Goal: Task Accomplishment & Management: Manage account settings

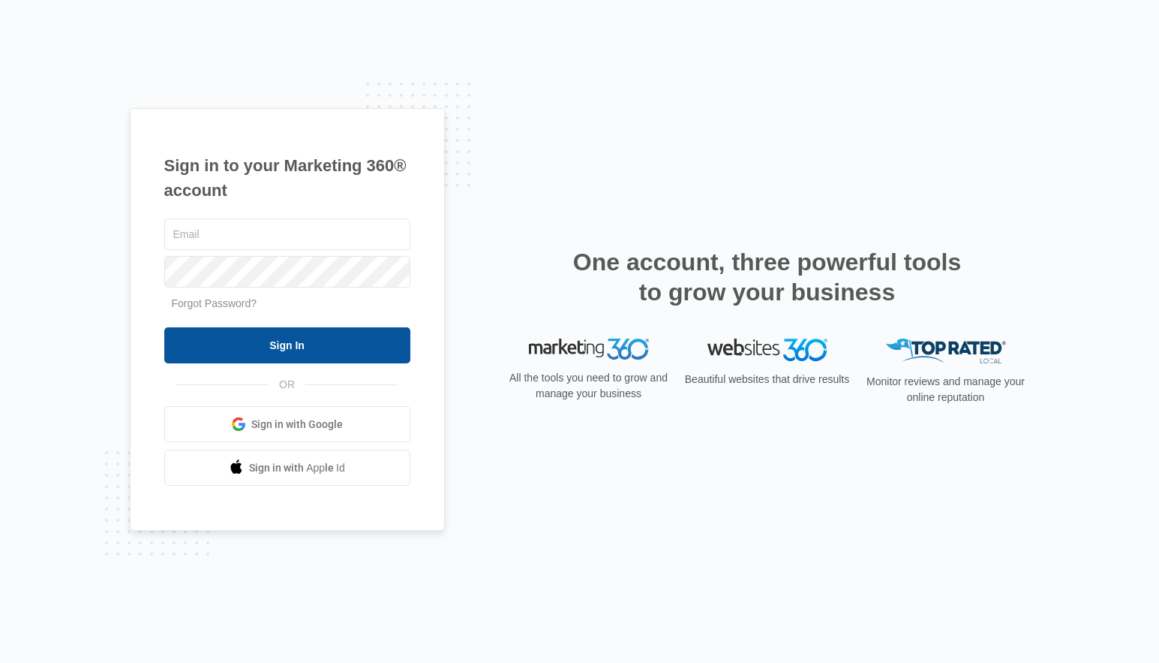
type input "christy.perez@madwire.com"
click at [354, 335] on input "Sign In" at bounding box center [287, 345] width 246 height 36
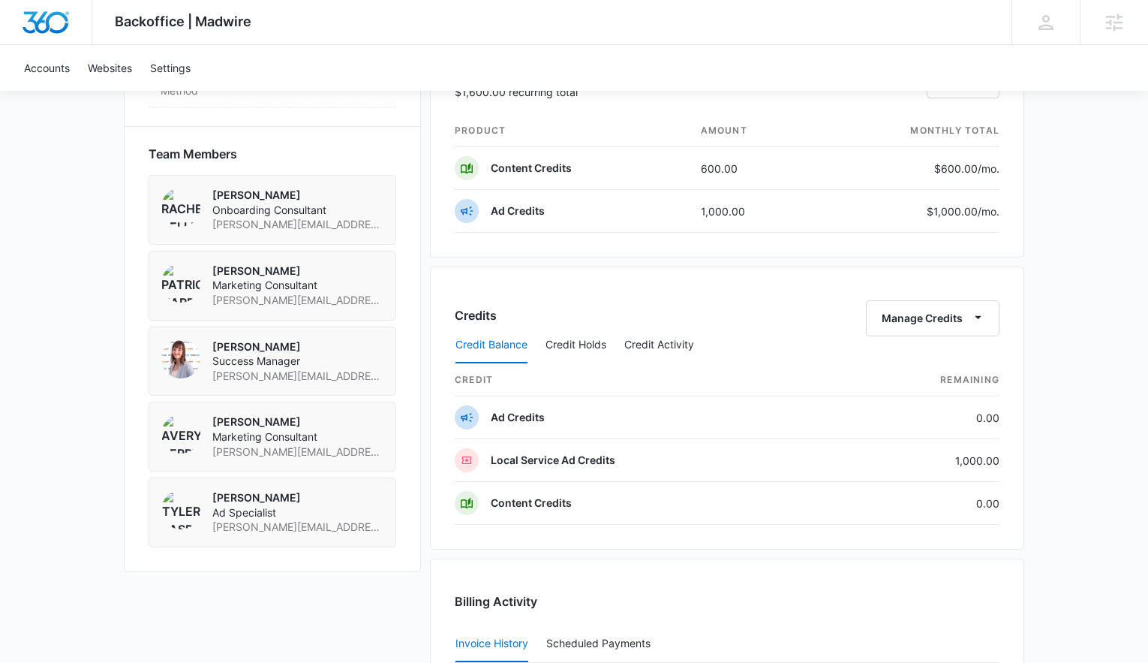
scroll to position [789, 0]
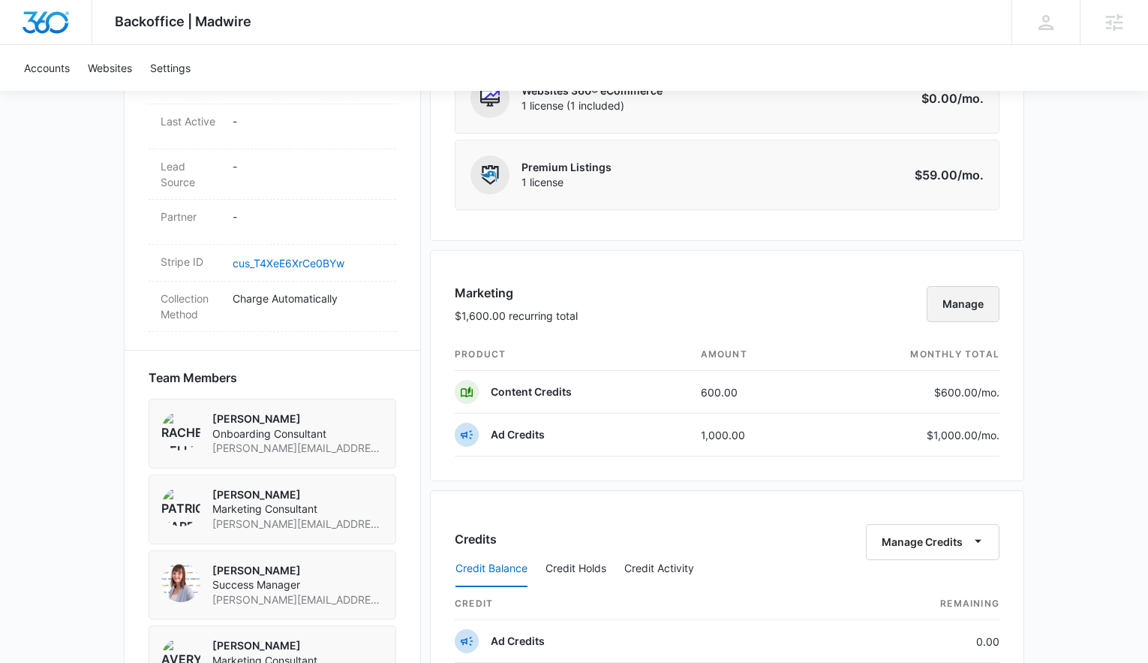
click at [964, 311] on button "Manage" at bounding box center [963, 304] width 73 height 36
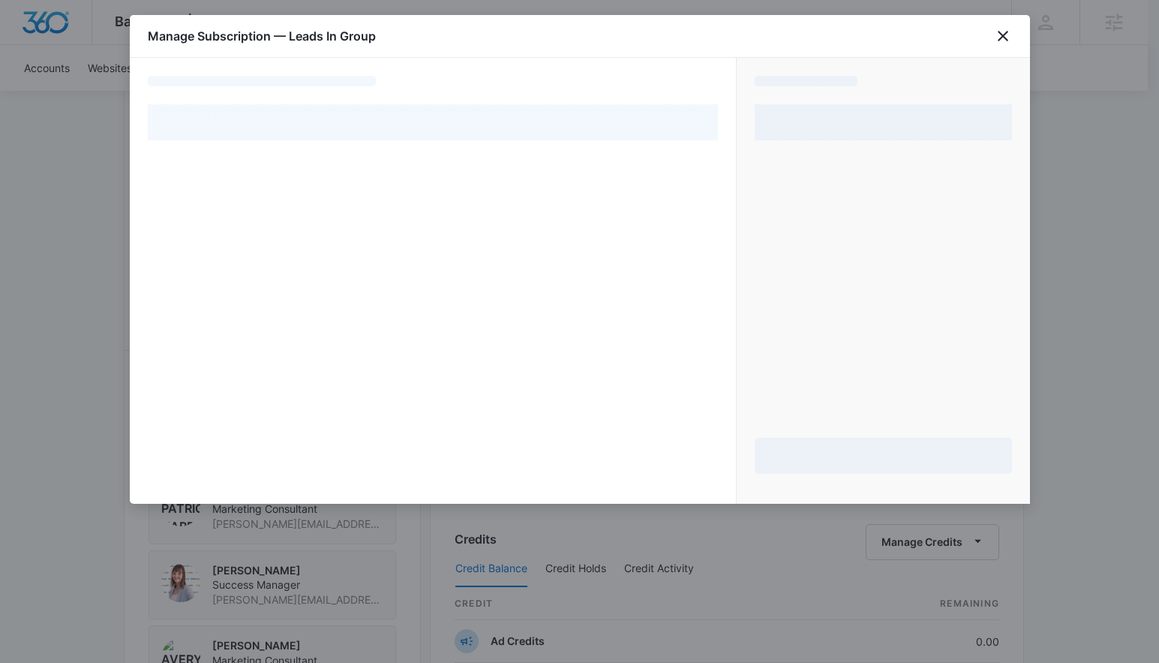
select select "pm_1SBHUuA4n8RTgNjUeuVOb3lU"
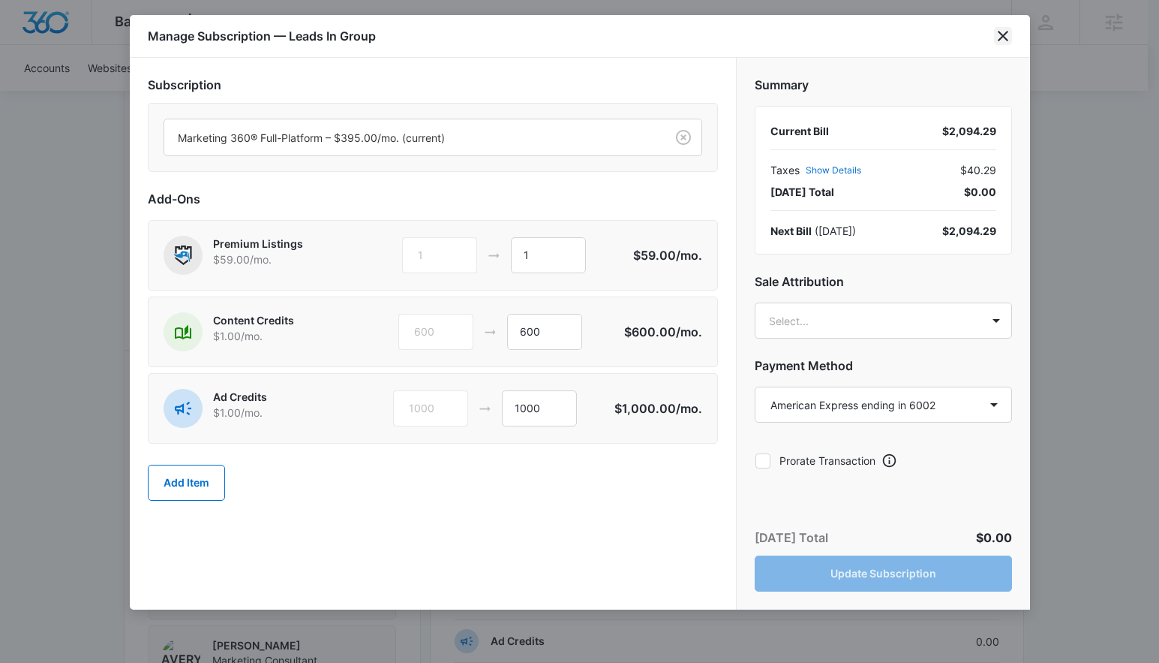
click at [1006, 42] on icon "close" at bounding box center [1003, 36] width 18 height 18
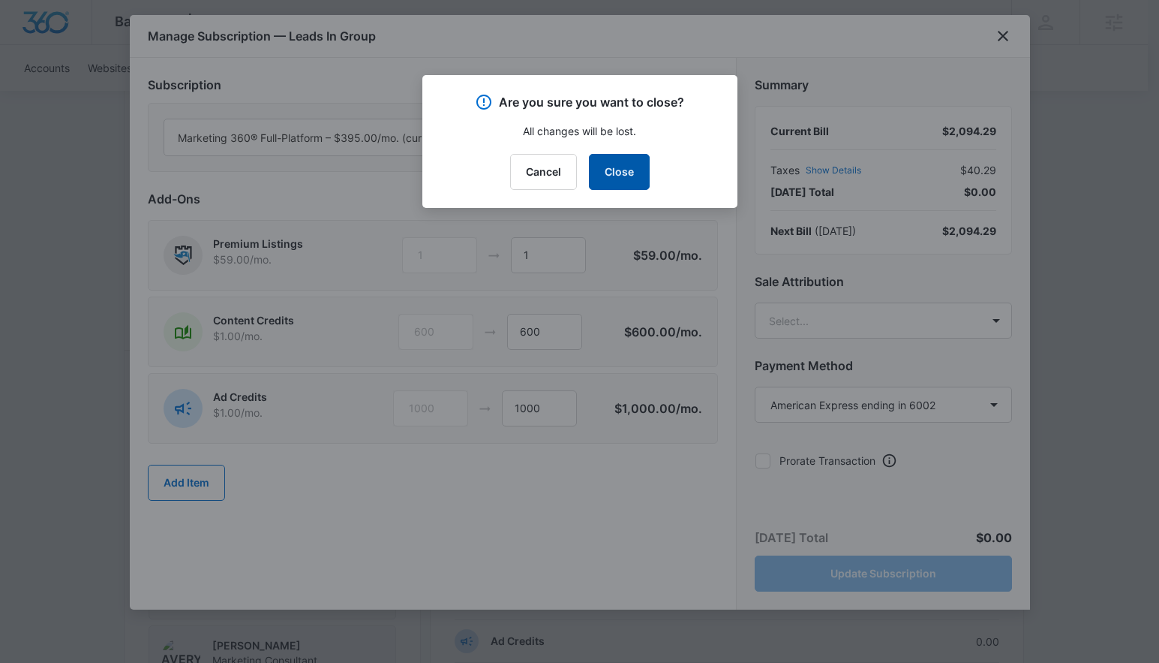
click at [614, 173] on button "Close" at bounding box center [619, 172] width 61 height 36
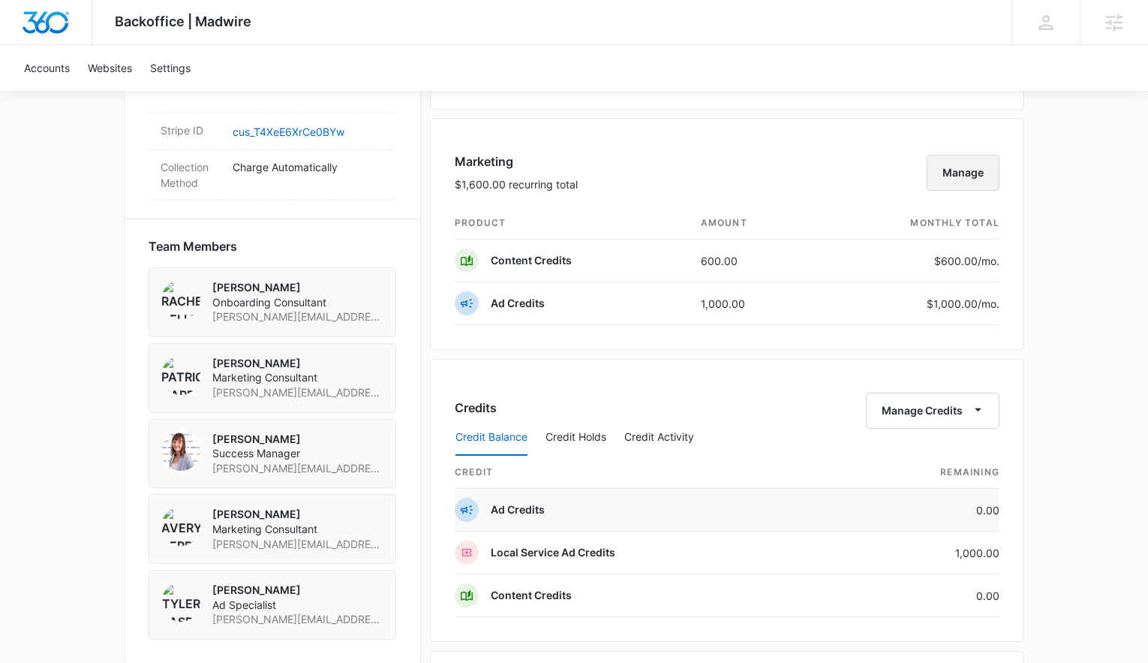
scroll to position [990, 0]
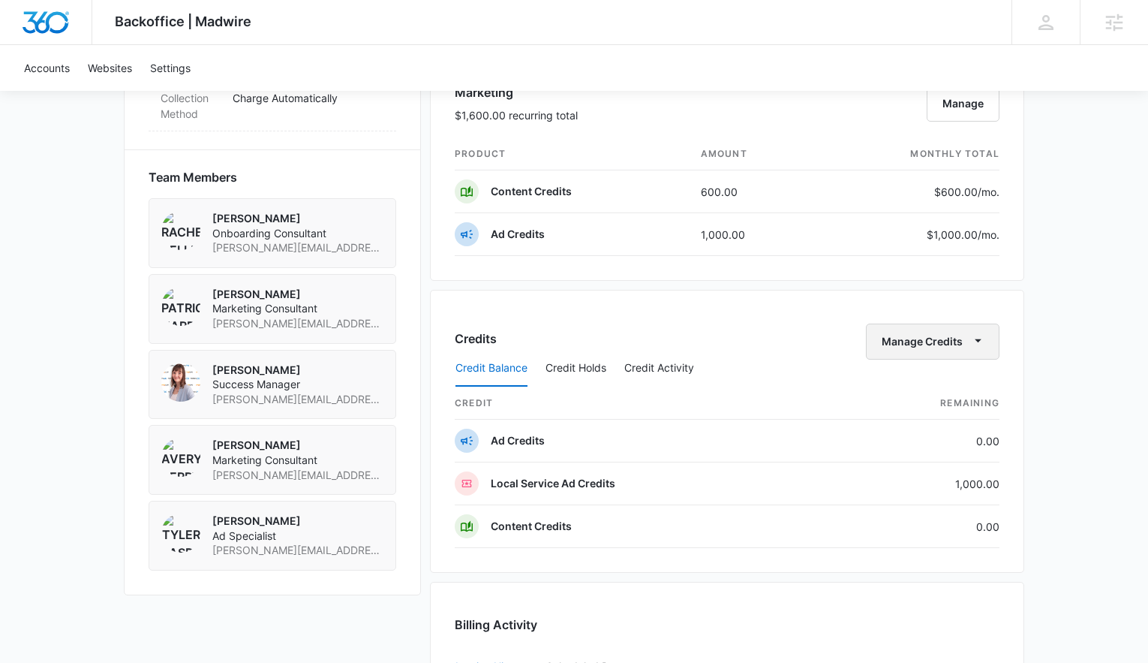
click at [901, 346] on button "Manage Credits" at bounding box center [933, 341] width 134 height 36
click at [920, 389] on div "Transfer Credits" at bounding box center [924, 389] width 79 height 11
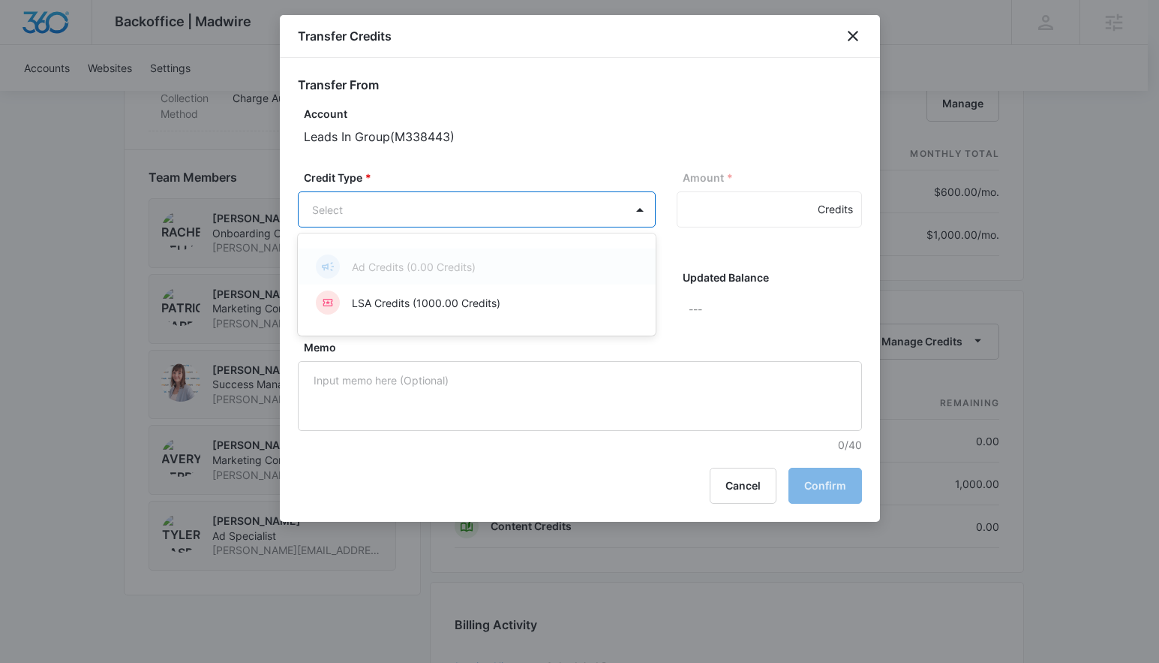
click at [358, 224] on body "Backoffice | Madwire Apps Settings Christy Perez Christy.Perez@madwire.com My P…" at bounding box center [579, 68] width 1159 height 2116
click at [423, 164] on div at bounding box center [579, 331] width 1159 height 663
click at [573, 211] on body "Backoffice | Madwire Apps Settings Christy Perez Christy.Perez@madwire.com My P…" at bounding box center [579, 68] width 1159 height 2116
click at [516, 261] on div "Ad Credits (0.00 Credits)" at bounding box center [475, 266] width 319 height 24
click at [643, 210] on div at bounding box center [579, 331] width 1159 height 663
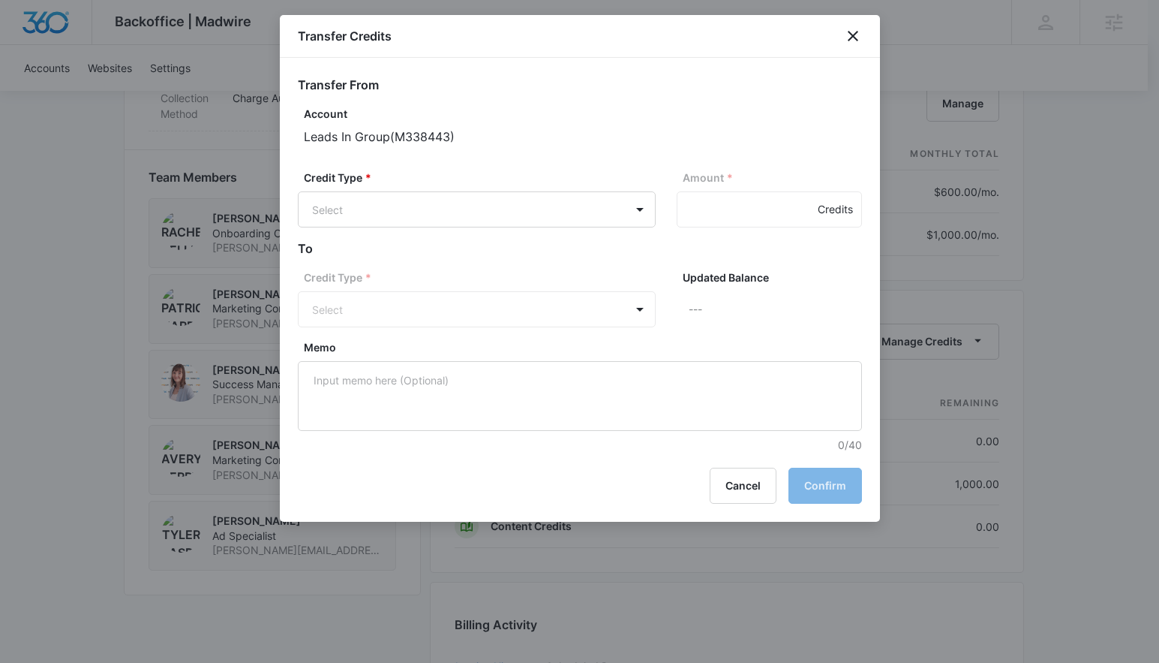
click at [495, 302] on div "Credit Type * Select" at bounding box center [477, 298] width 358 height 58
click at [591, 210] on body "Backoffice | Madwire Apps Settings Christy Perez Christy.Perez@madwire.com My P…" at bounding box center [579, 68] width 1159 height 2116
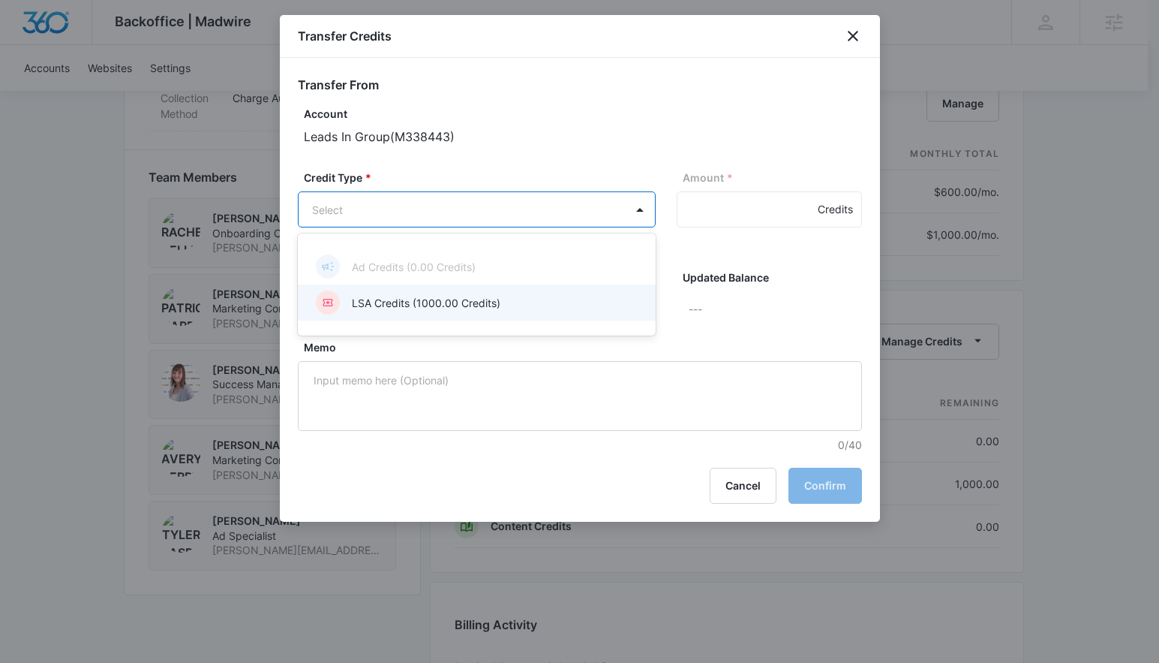
click at [543, 305] on div "LSA Credits (1000.00 Credits)" at bounding box center [475, 302] width 319 height 24
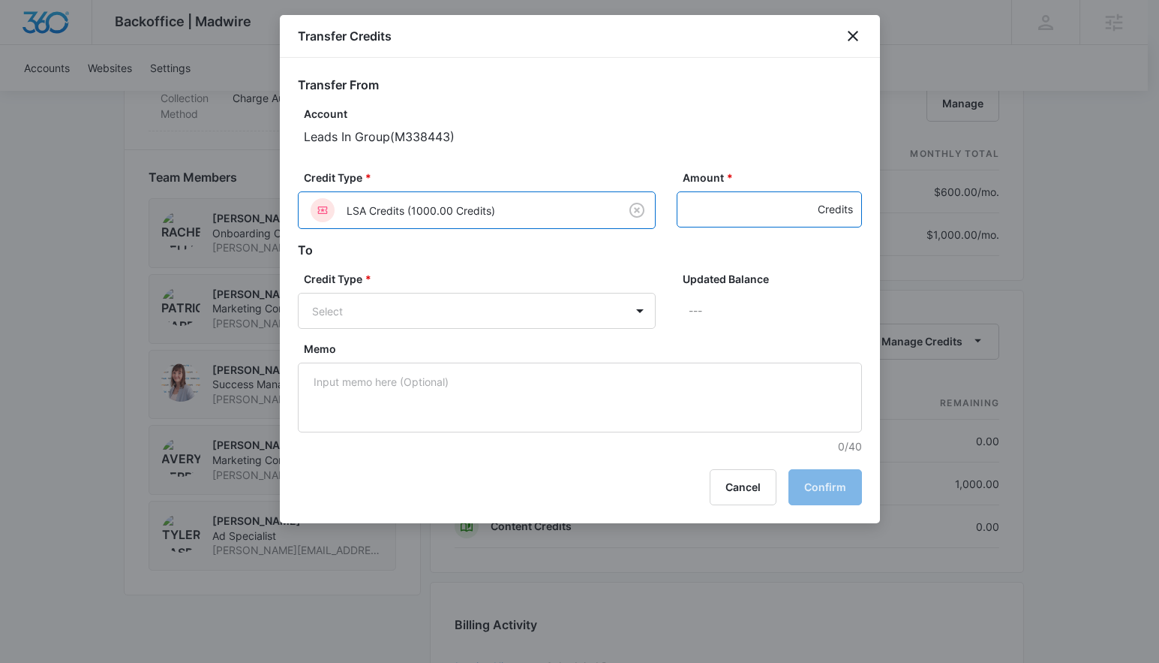
click at [745, 220] on input "Amount *" at bounding box center [769, 209] width 185 height 36
type input "100"
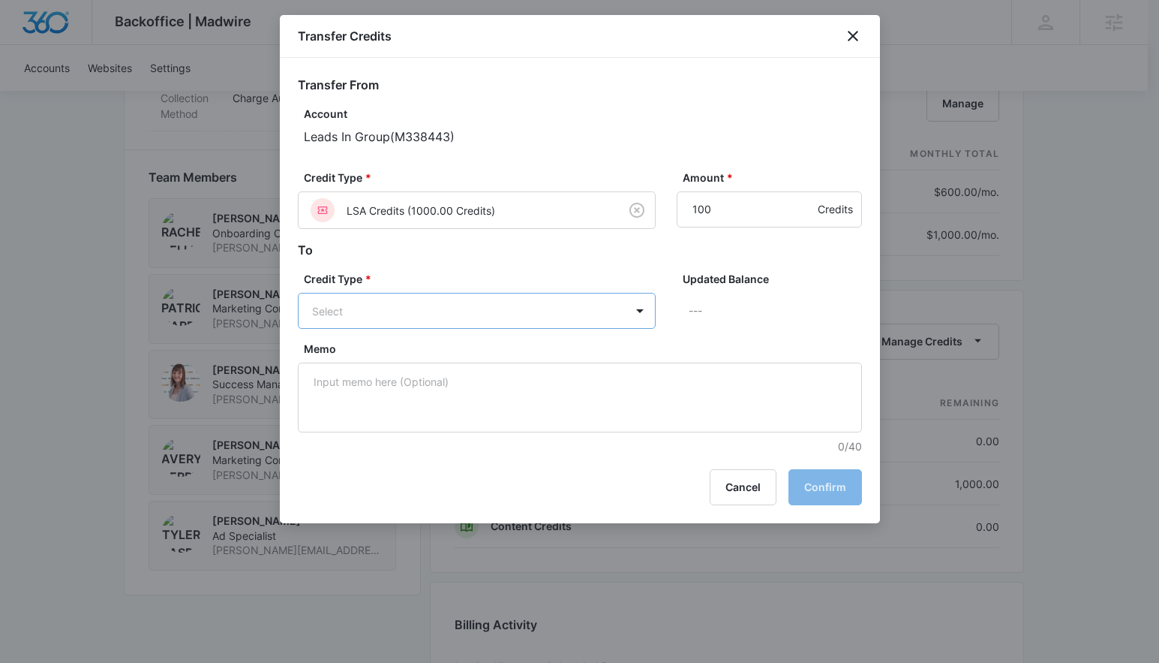
click at [518, 316] on body "Backoffice | Madwire Apps Settings Christy Perez Christy.Perez@madwire.com My P…" at bounding box center [579, 68] width 1159 height 2116
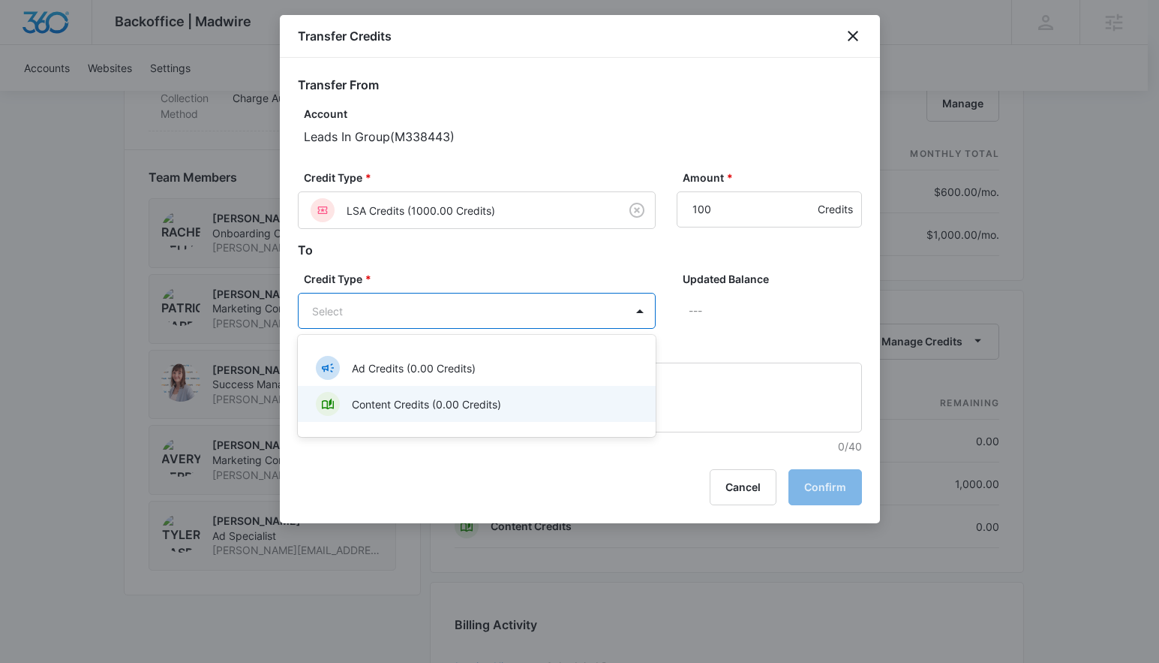
click at [493, 408] on p "Content Credits (0.00 Credits)" at bounding box center [426, 404] width 149 height 16
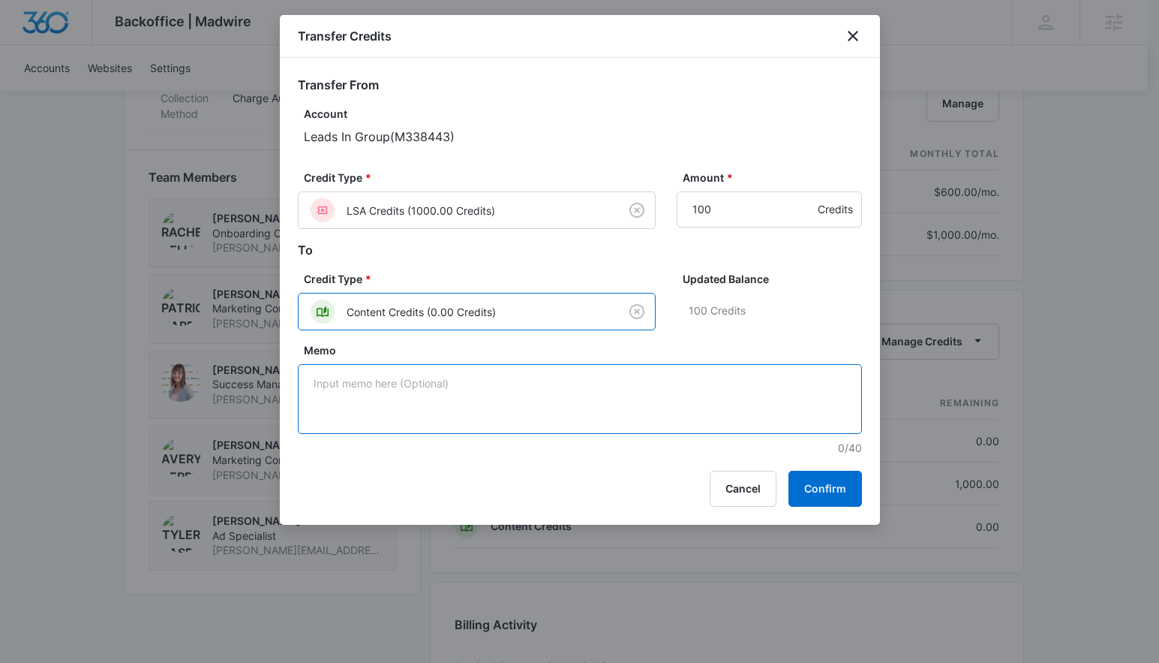
click at [501, 416] on textarea "Memo" at bounding box center [580, 399] width 564 height 70
click at [829, 494] on button "Confirm" at bounding box center [826, 488] width 74 height 36
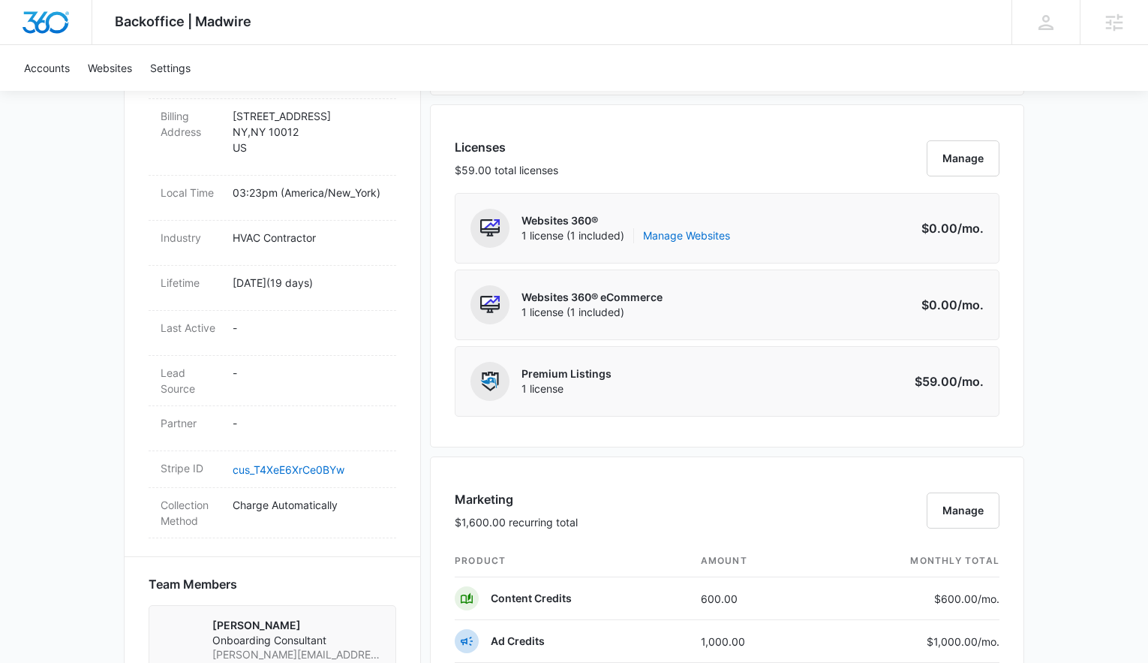
scroll to position [838, 0]
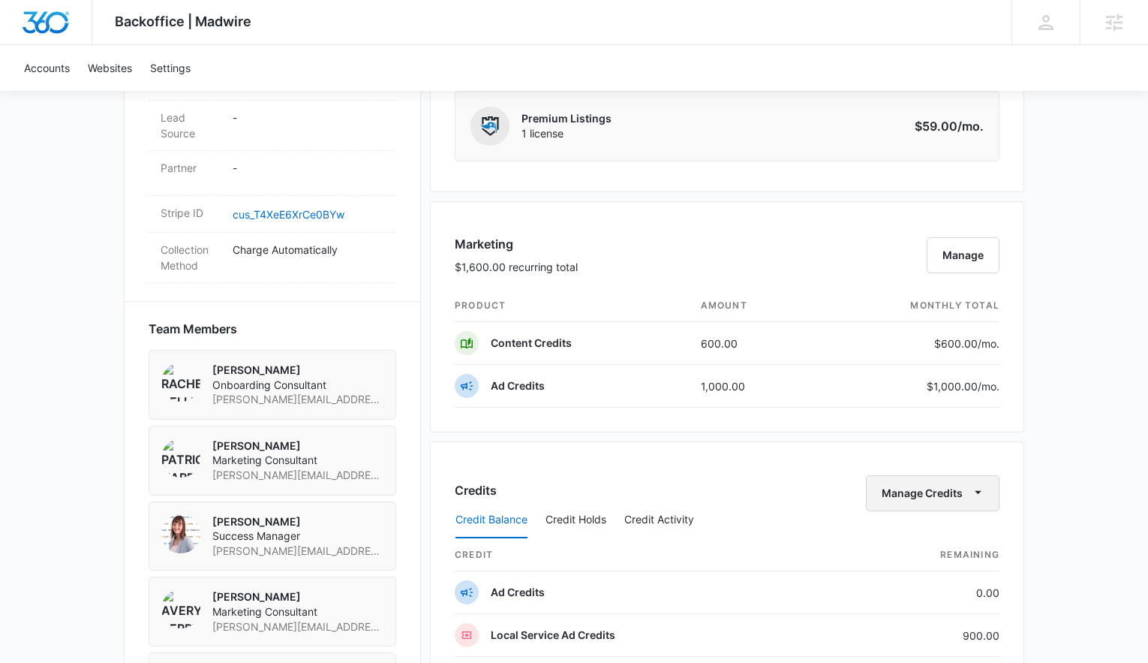
click at [932, 491] on button "Manage Credits" at bounding box center [933, 493] width 134 height 36
click at [924, 542] on div "Transfer Credits" at bounding box center [924, 541] width 79 height 11
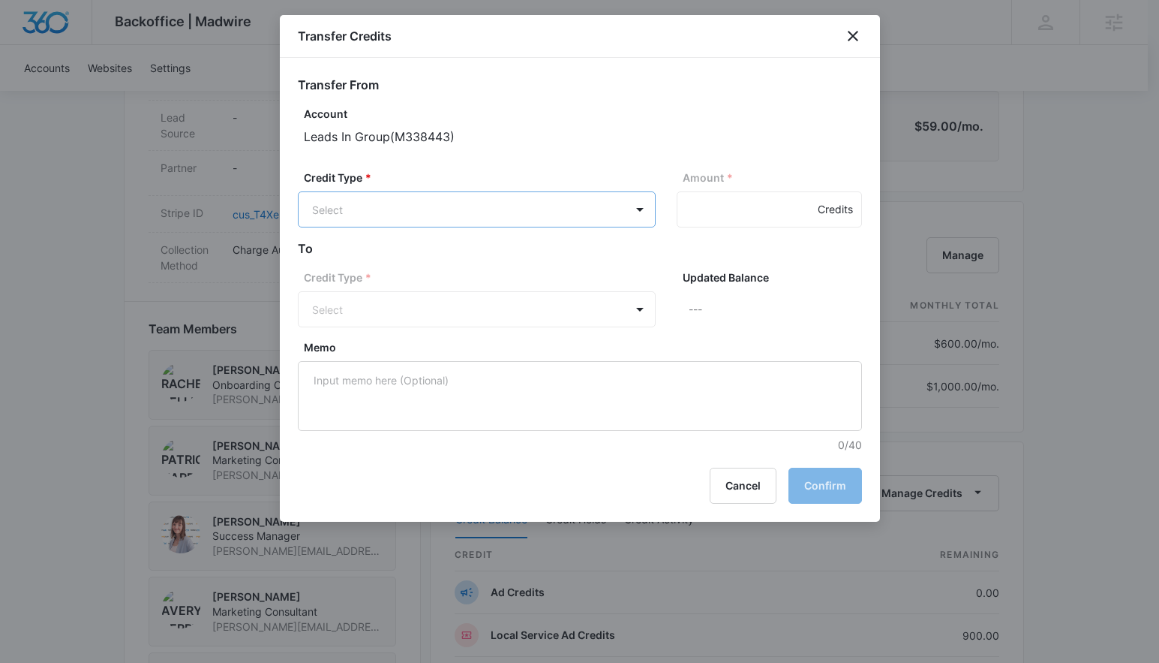
click at [458, 215] on body "Backoffice | Madwire Apps Settings [PERSON_NAME] [PERSON_NAME][EMAIL_ADDRESS][P…" at bounding box center [579, 245] width 1159 height 2167
click at [423, 301] on p "LSA Credits (900.00 Credits)" at bounding box center [423, 303] width 143 height 16
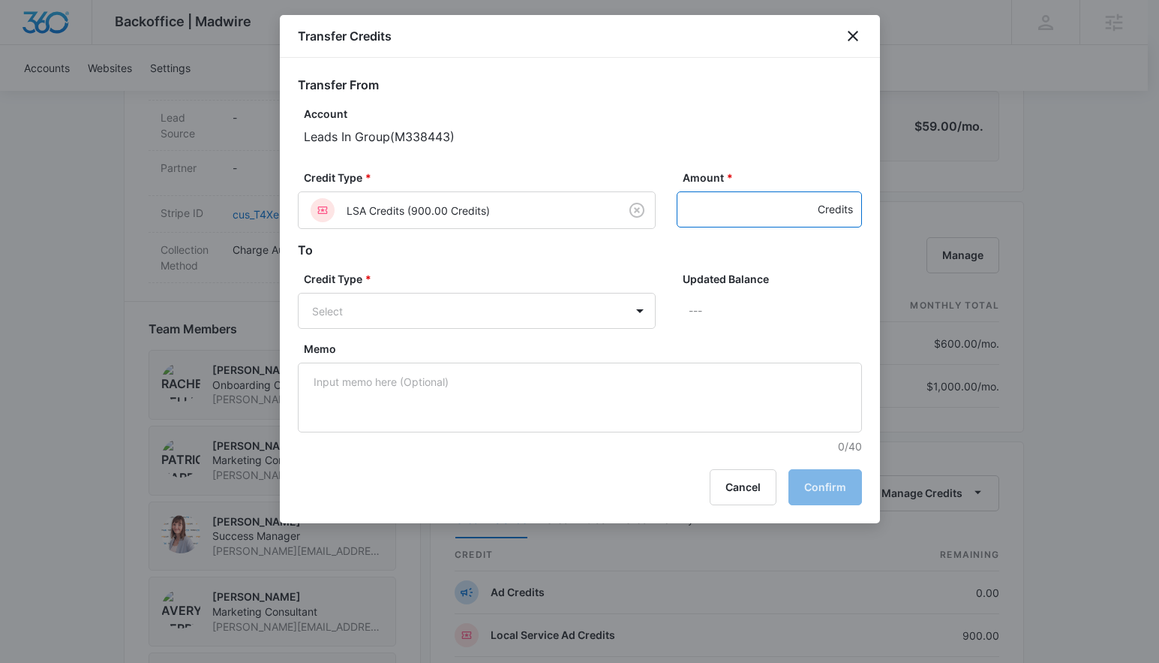
click at [704, 210] on input "Amount *" at bounding box center [769, 209] width 185 height 36
type input "800"
click at [554, 307] on body "Backoffice | Madwire Apps Settings [PERSON_NAME] [PERSON_NAME][EMAIL_ADDRESS][P…" at bounding box center [579, 245] width 1159 height 2167
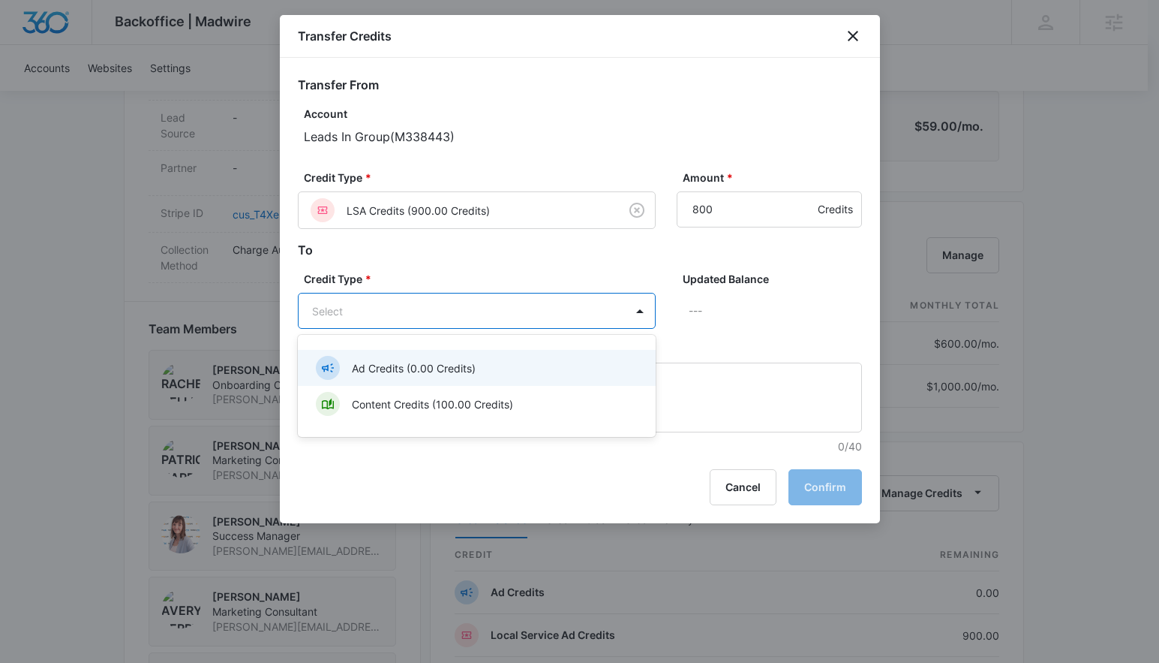
click at [503, 371] on div "Ad Credits (0.00 Credits)" at bounding box center [475, 368] width 319 height 24
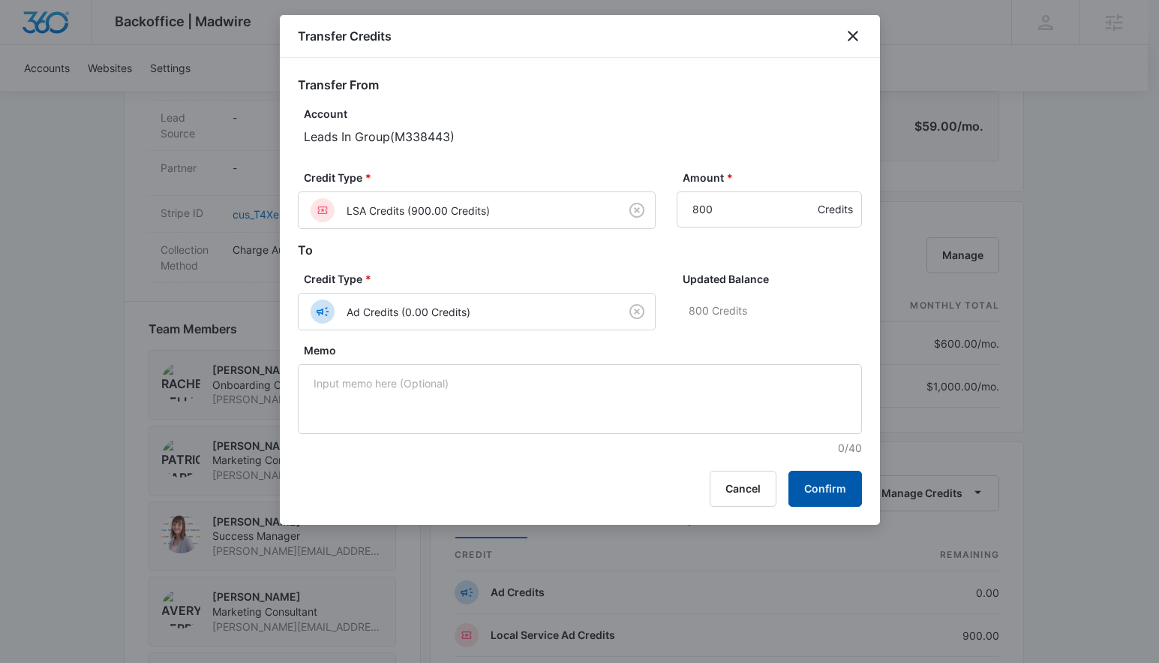
click at [830, 492] on button "Confirm" at bounding box center [826, 488] width 74 height 36
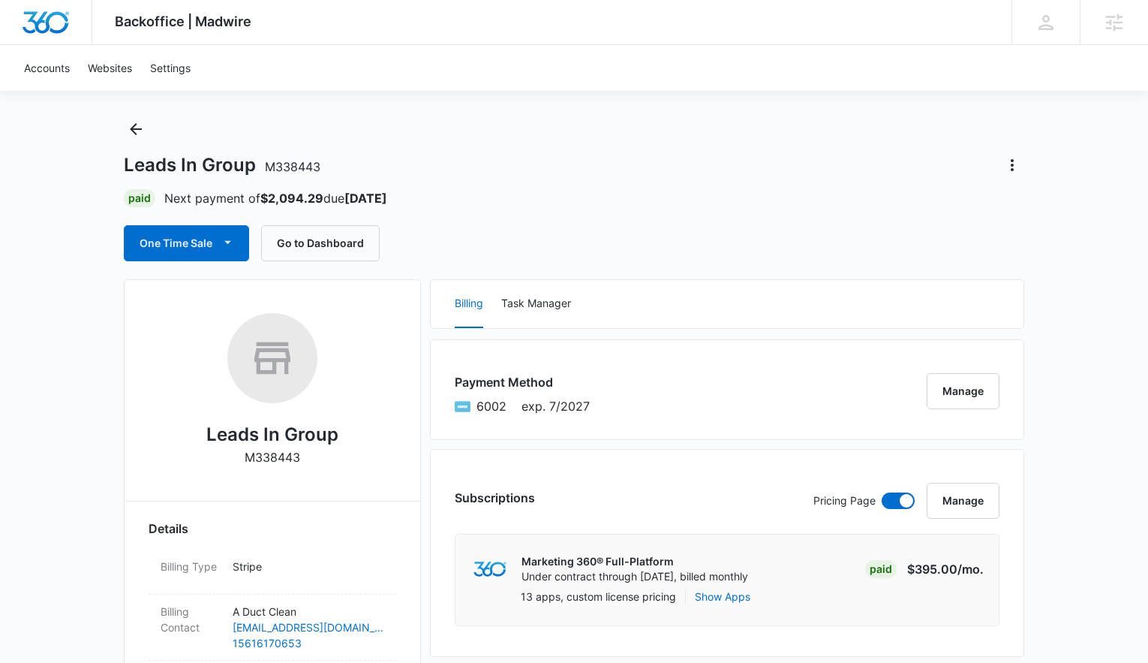
scroll to position [0, 0]
